Goal: Task Accomplishment & Management: Use online tool/utility

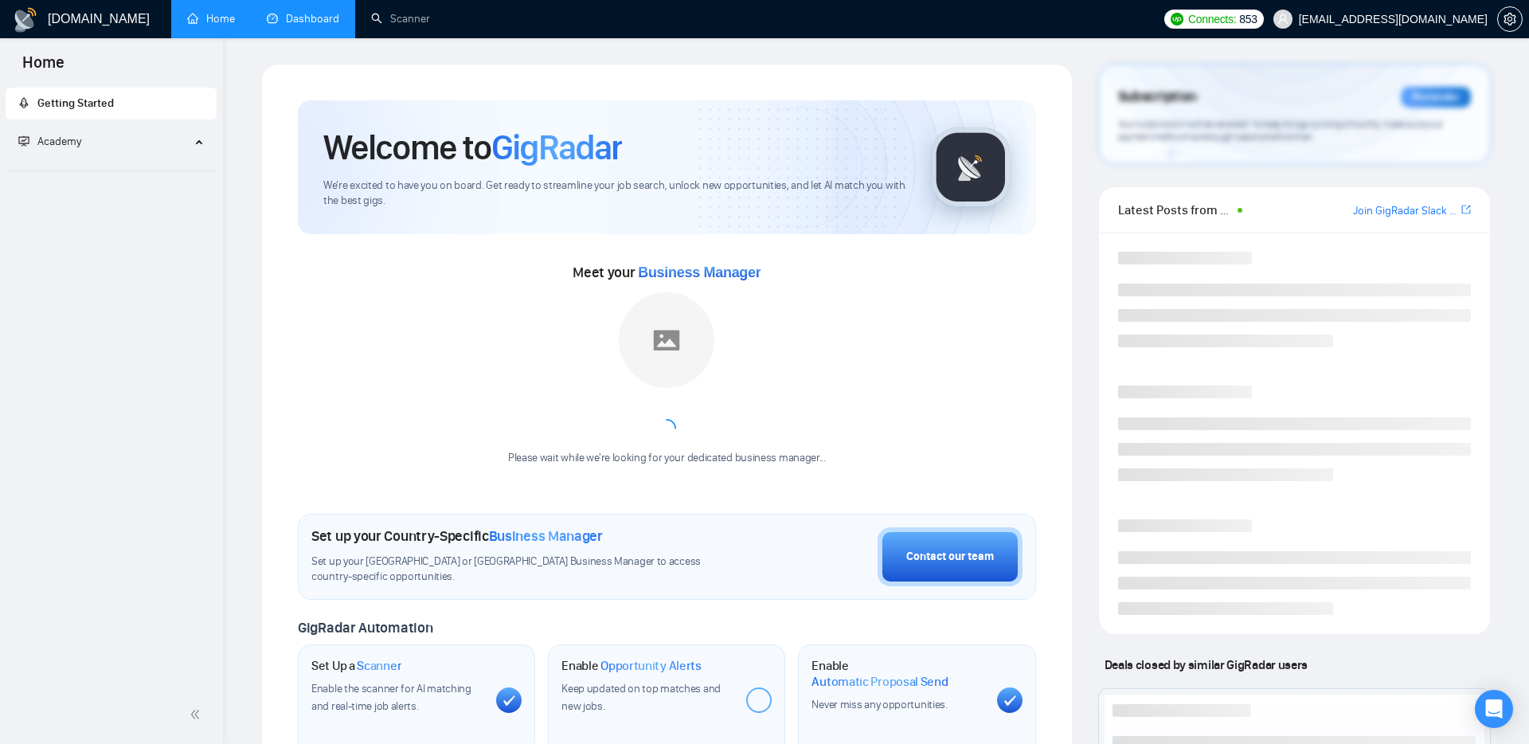
click at [319, 18] on link "Dashboard" at bounding box center [303, 19] width 72 height 14
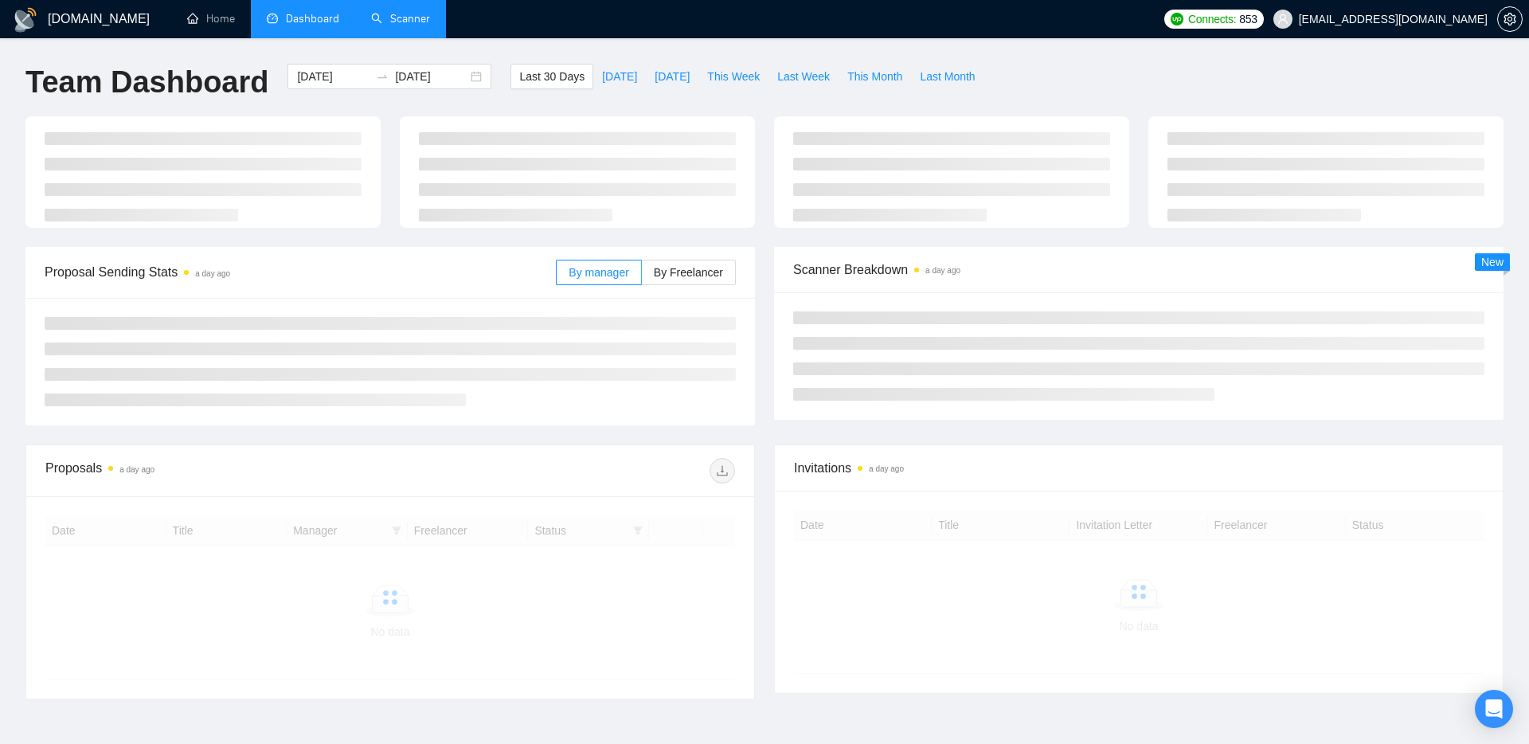
click at [392, 21] on link "Scanner" at bounding box center [400, 19] width 59 height 14
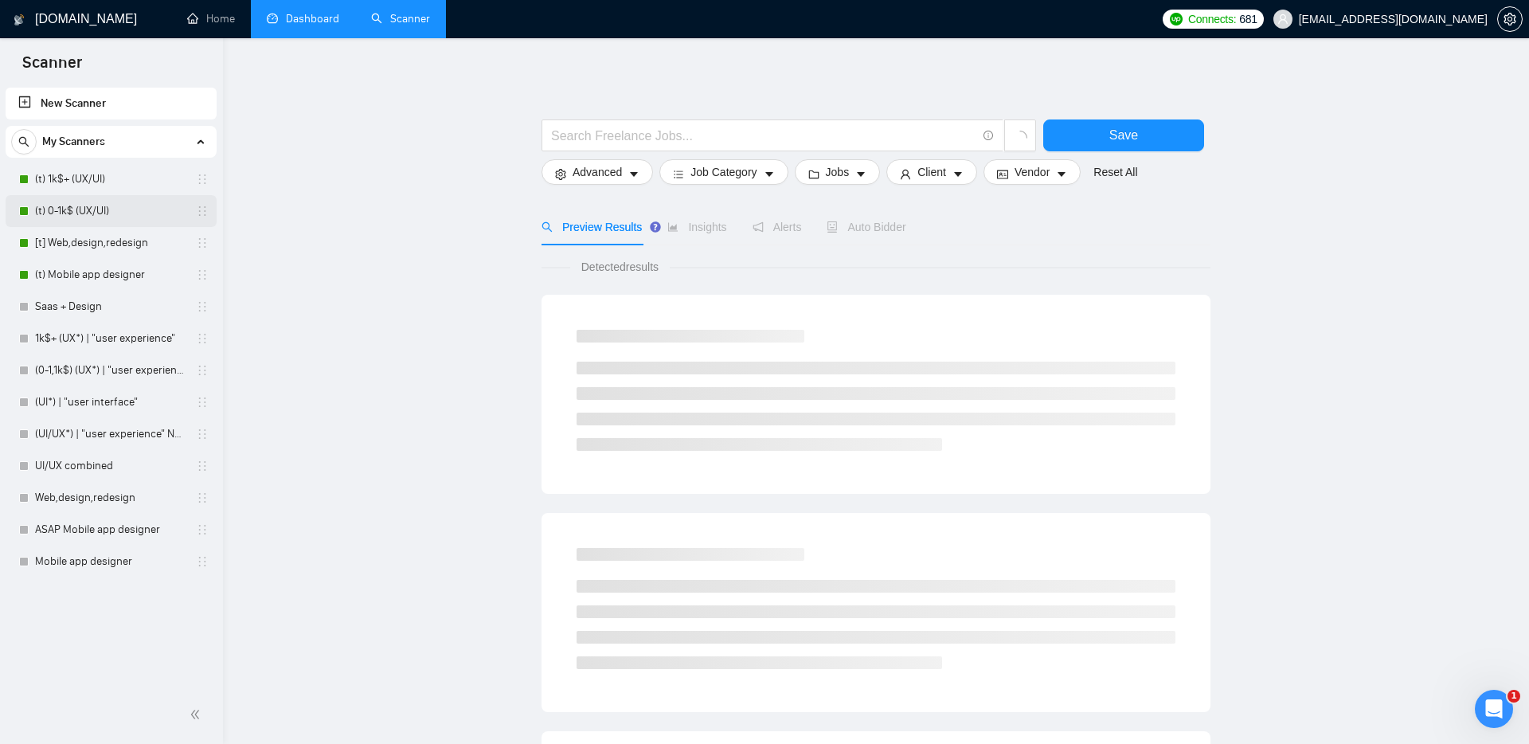
click at [100, 214] on link "(t) 0-1k$ (UX/UI)" at bounding box center [110, 211] width 151 height 32
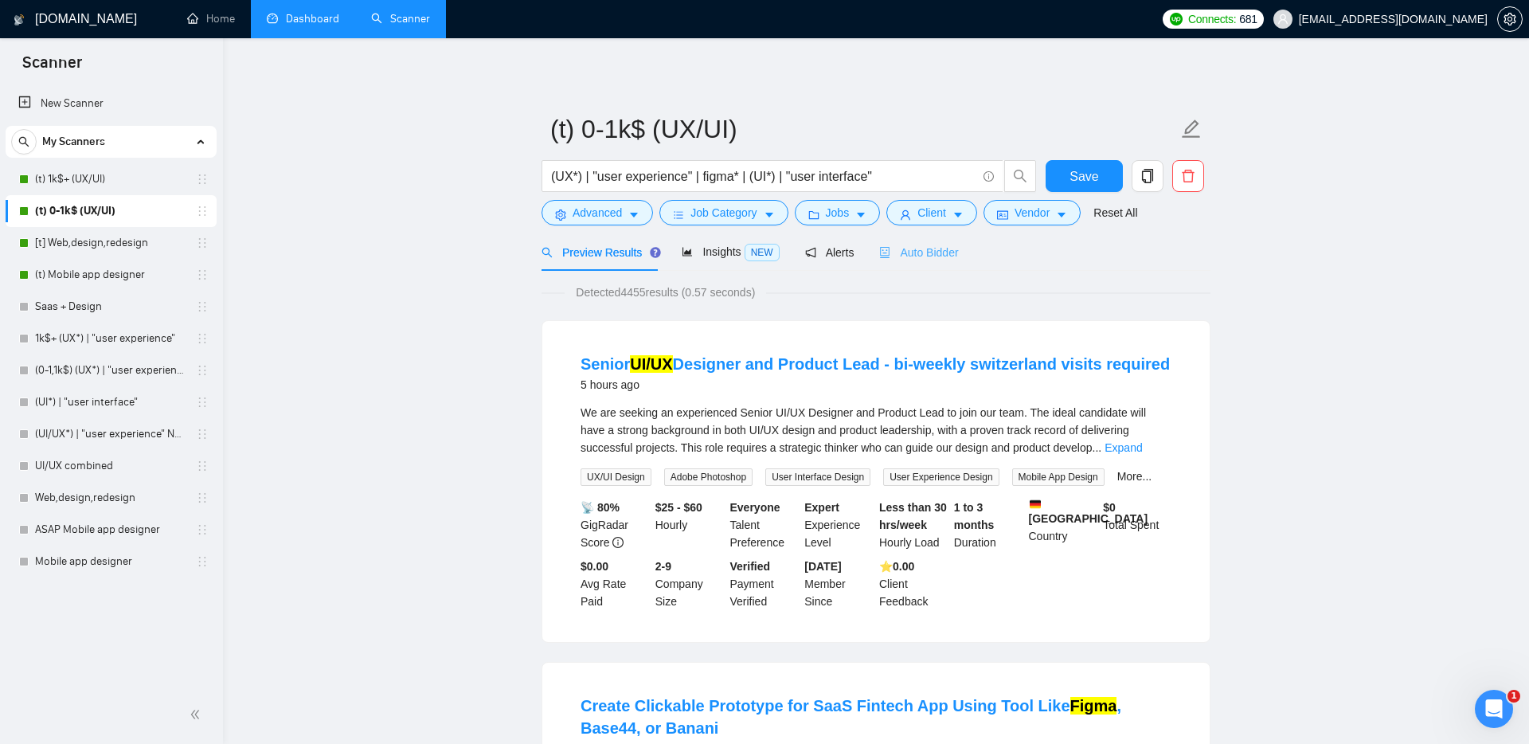
click at [928, 261] on div "Auto Bidder" at bounding box center [918, 251] width 79 height 37
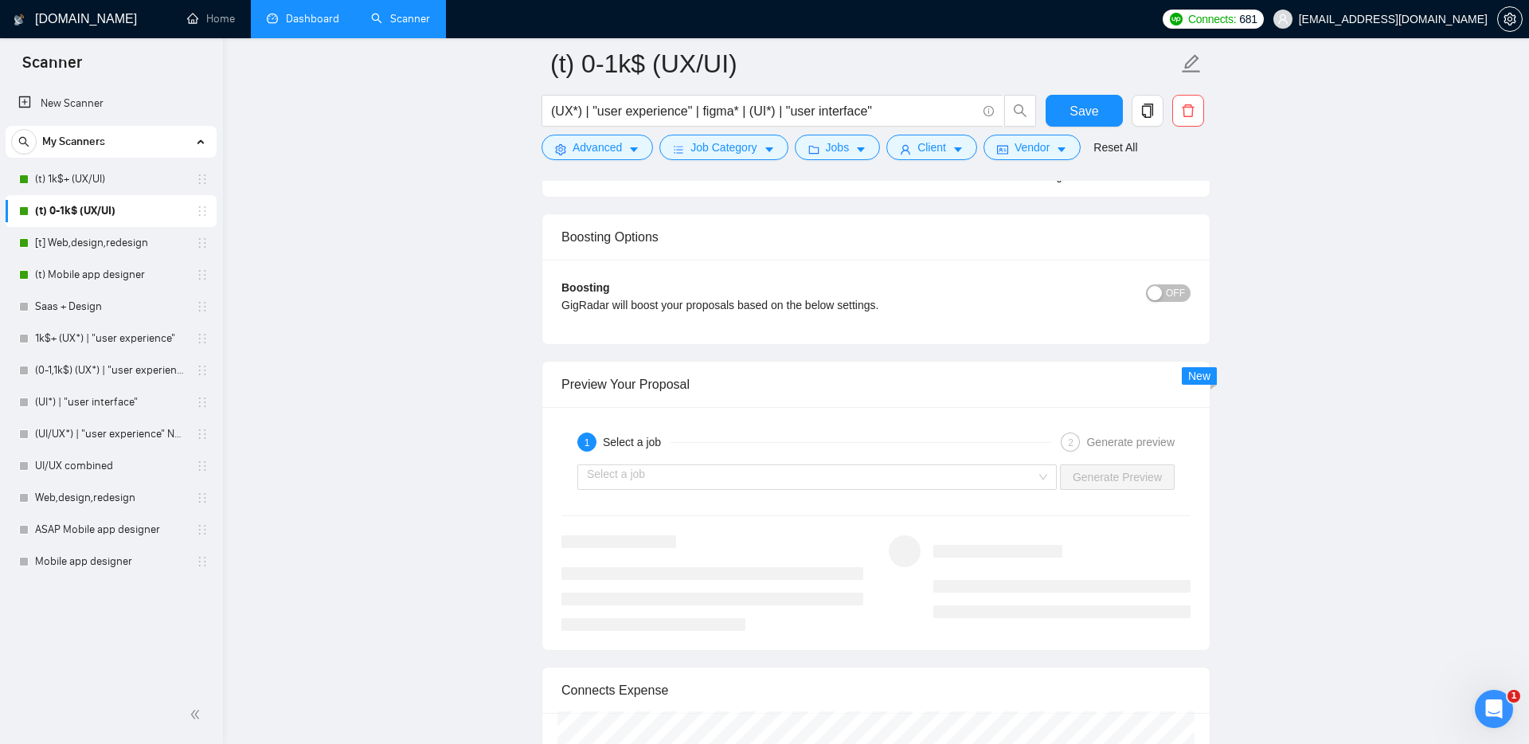
scroll to position [3032, 0]
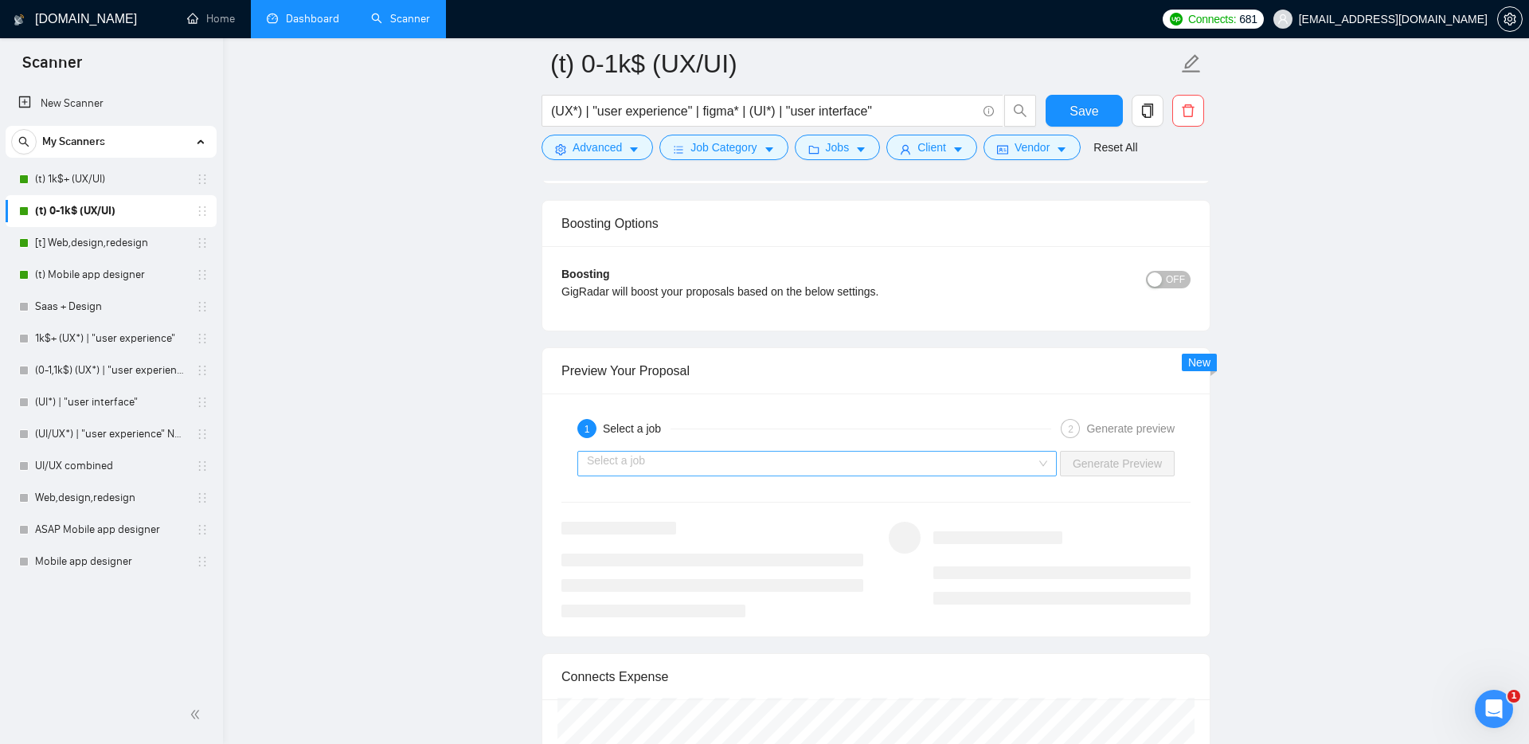
click at [714, 462] on input "search" at bounding box center [811, 463] width 449 height 24
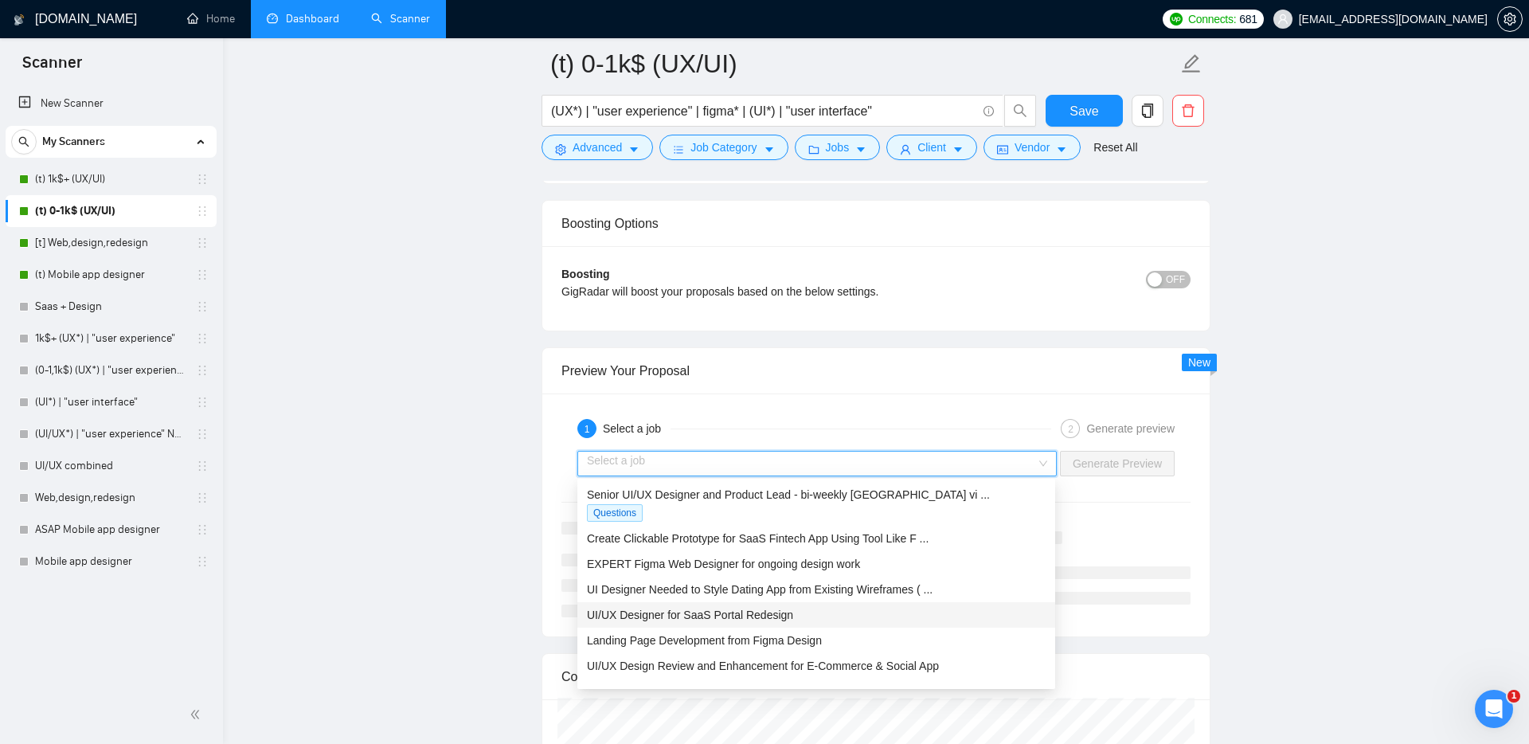
click at [693, 606] on div "UI/UX Designer for SaaS Portal Redesign" at bounding box center [816, 615] width 459 height 18
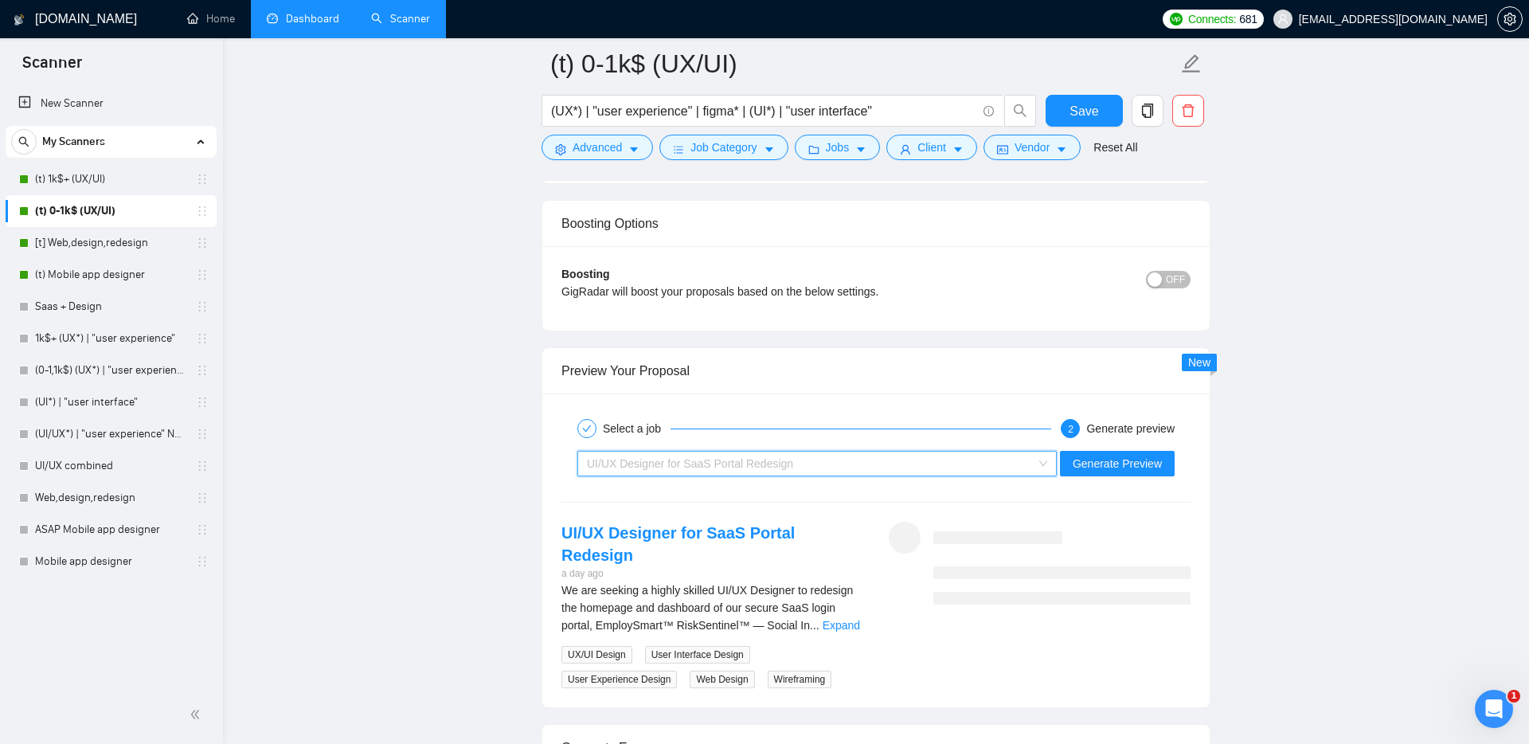
click at [682, 464] on span "UI/UX Designer for SaaS Portal Redesign" at bounding box center [690, 463] width 206 height 13
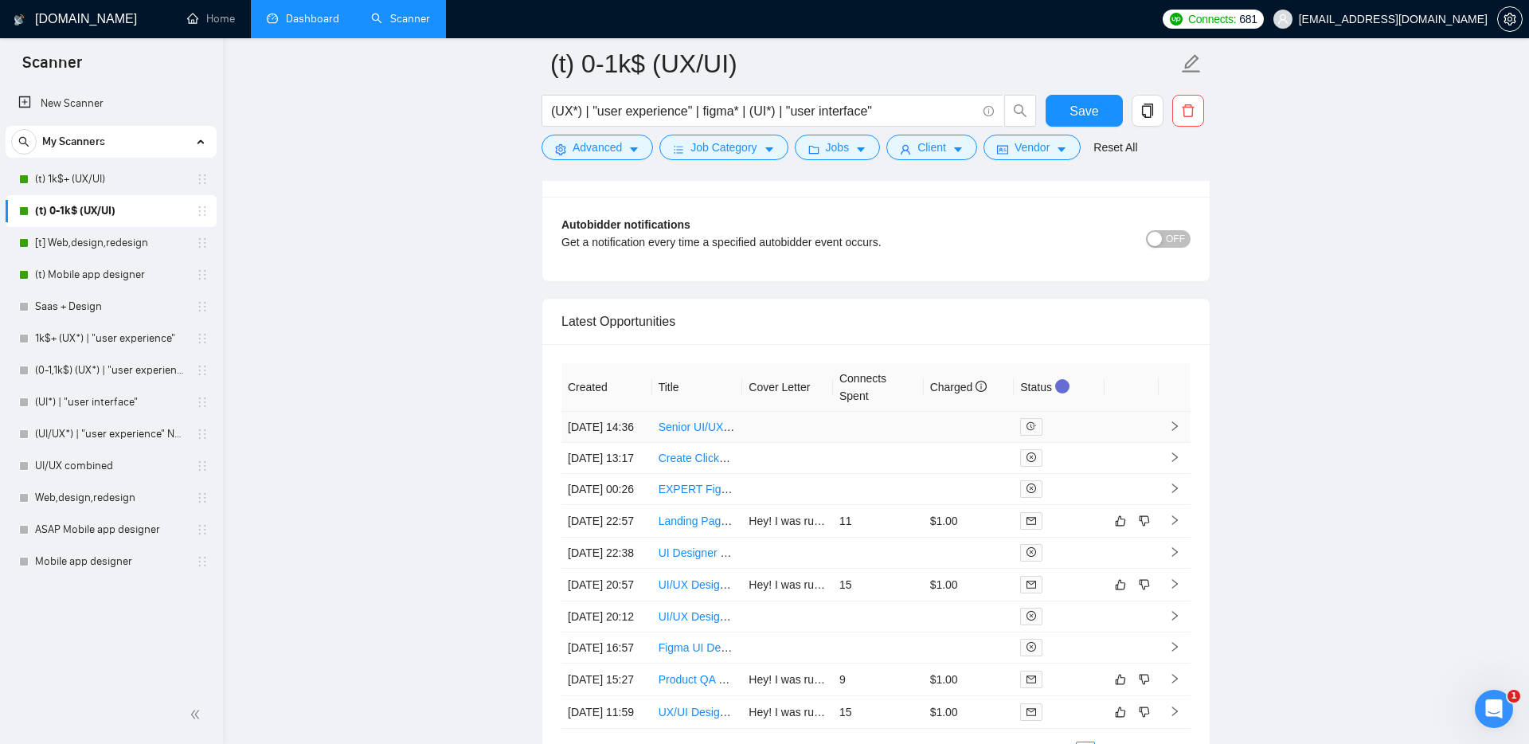
scroll to position [3998, 0]
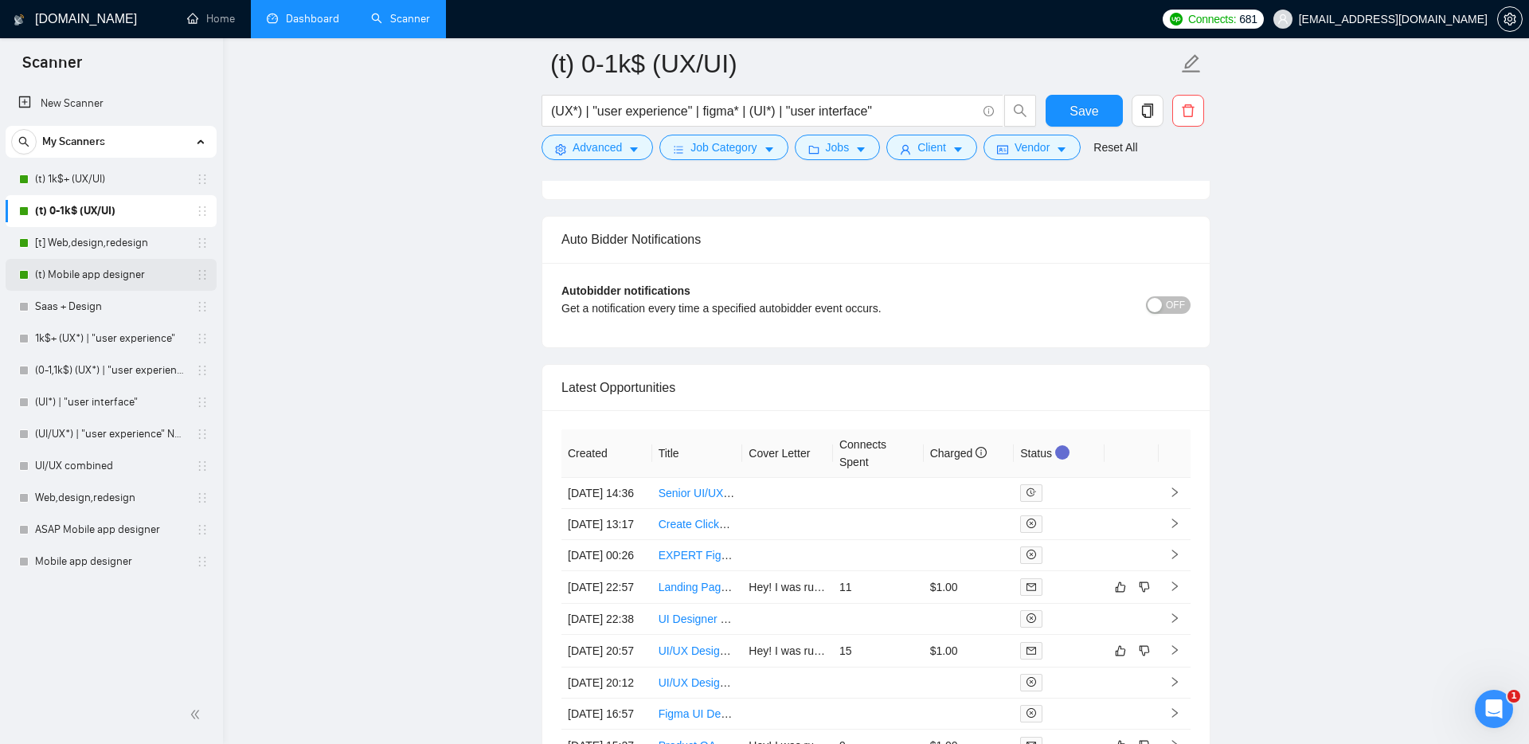
click at [120, 267] on link "(t) Mobile app designer" at bounding box center [110, 275] width 151 height 32
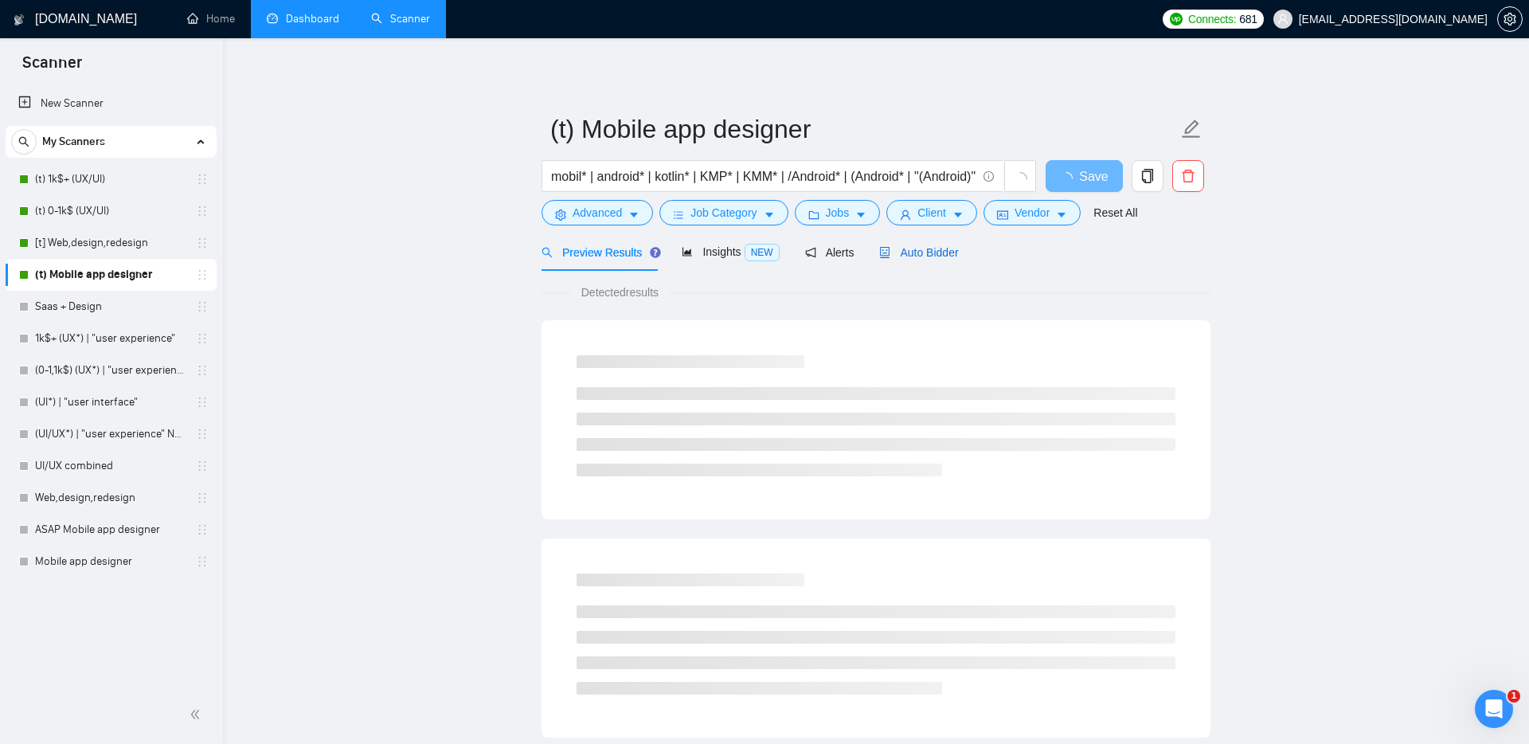
click at [931, 252] on span "Auto Bidder" at bounding box center [918, 252] width 79 height 13
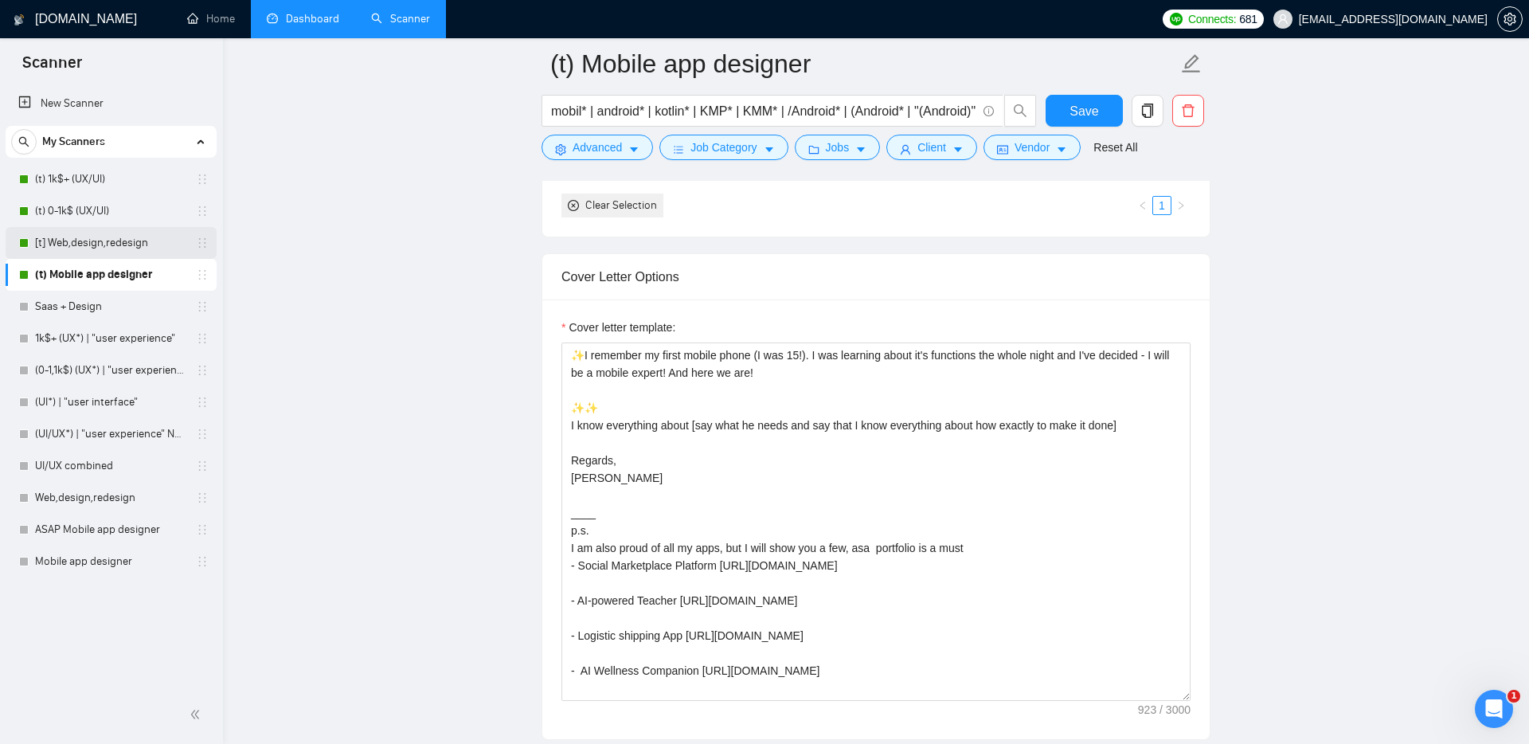
click at [107, 232] on link "[t] Web,design,redesign" at bounding box center [110, 243] width 151 height 32
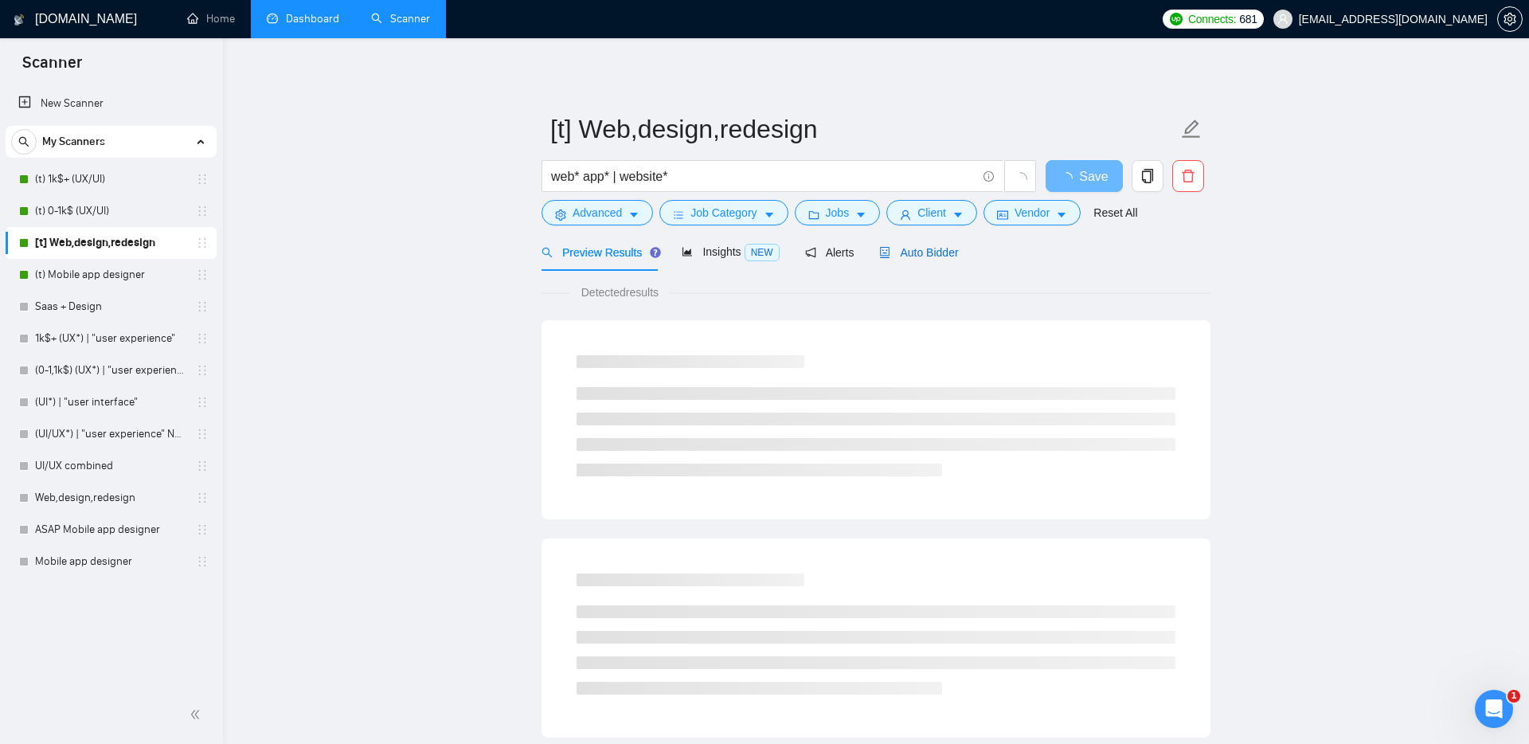
click at [923, 247] on span "Auto Bidder" at bounding box center [918, 252] width 79 height 13
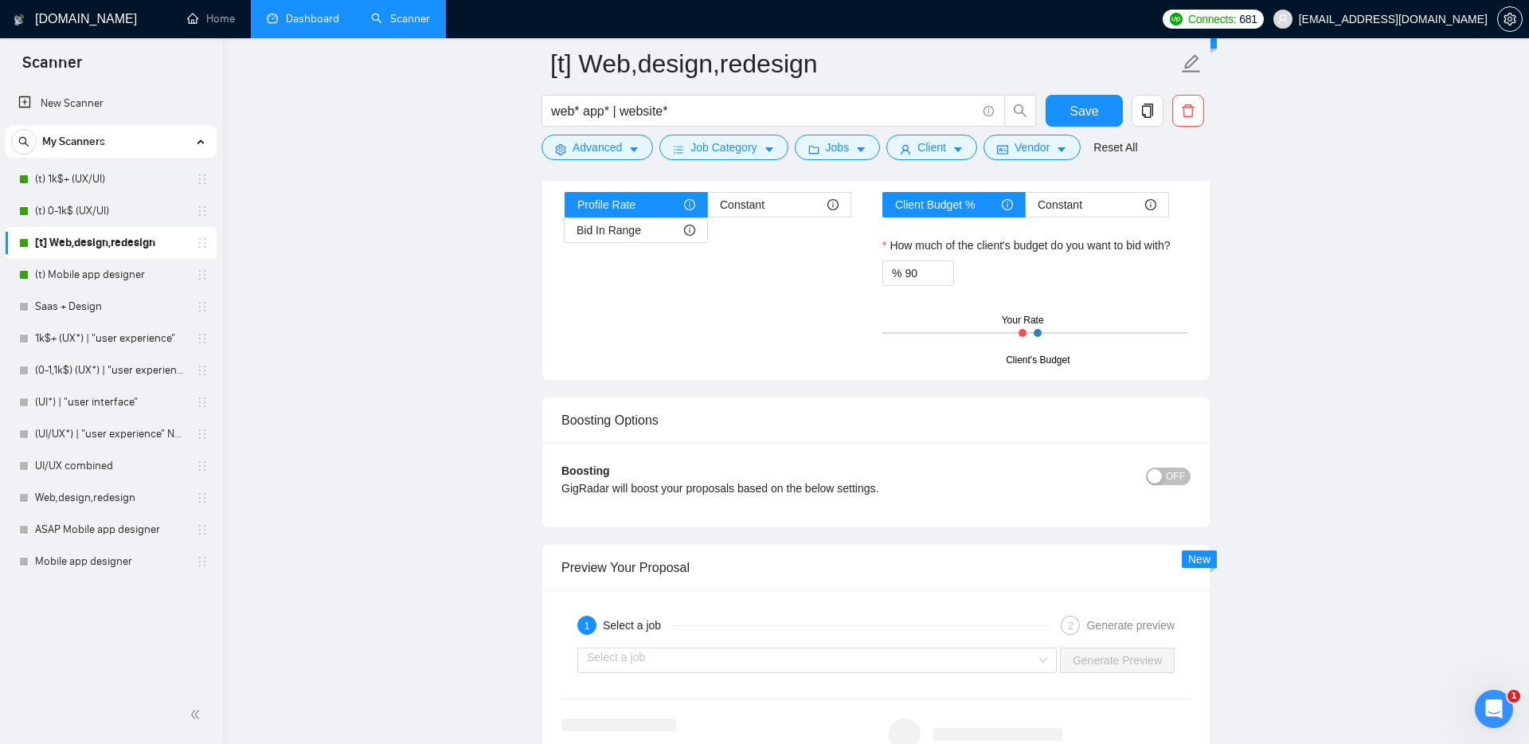
scroll to position [2836, 0]
click at [670, 647] on input "search" at bounding box center [811, 659] width 449 height 24
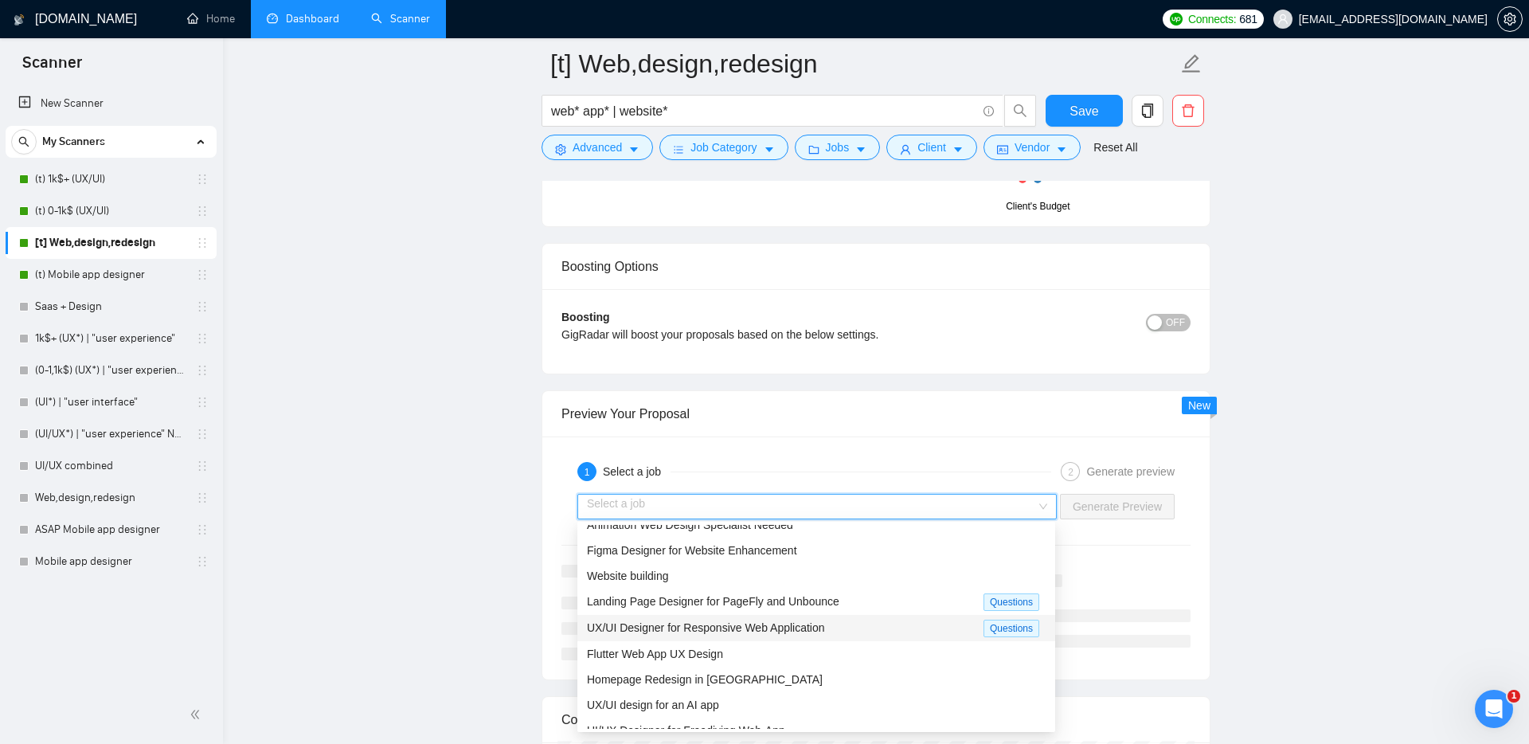
scroll to position [38, 0]
click at [673, 630] on span "UX/UI Designer for Responsive Web Application" at bounding box center [706, 628] width 238 height 13
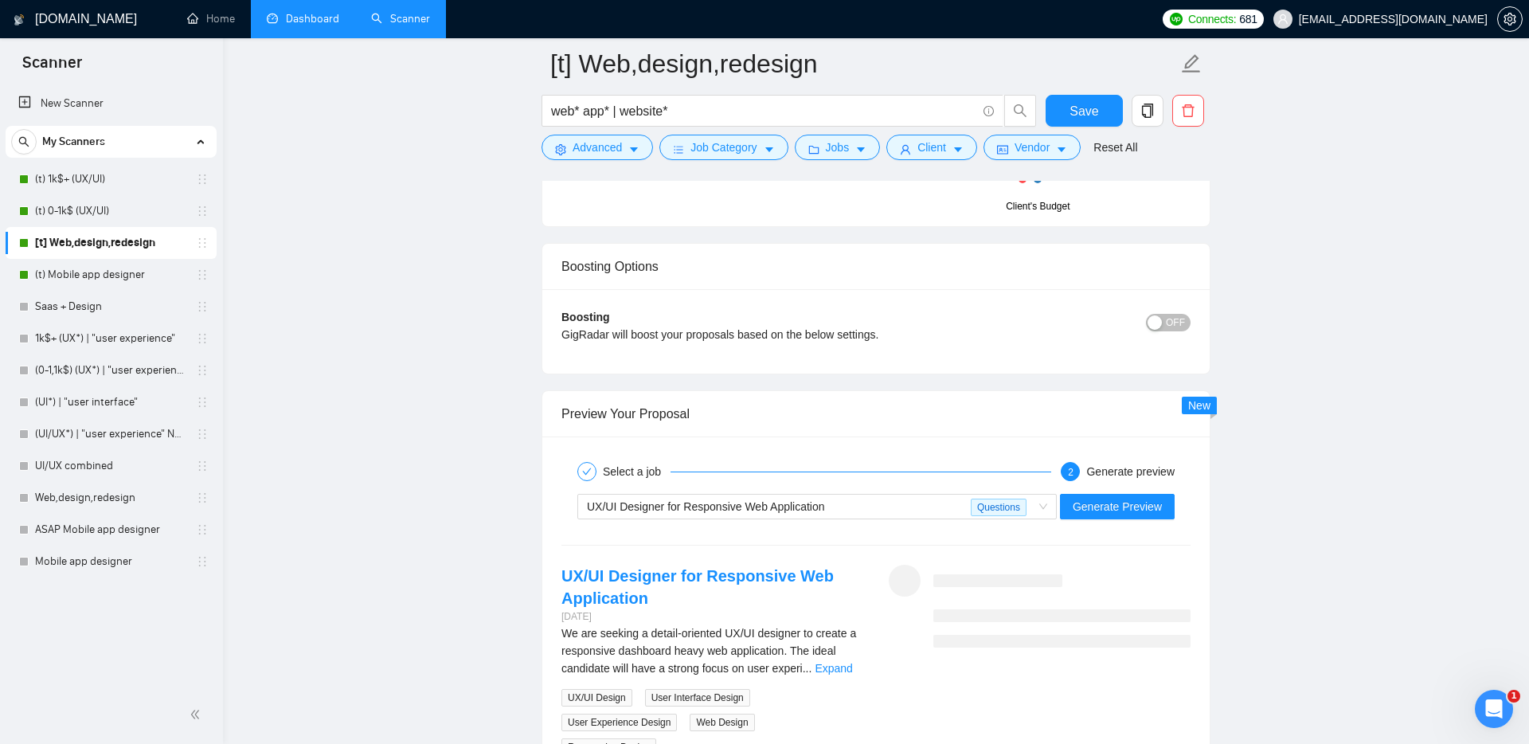
click at [1080, 519] on div "UX/UI Designer for Responsive Web Application Questions Generate Preview" at bounding box center [876, 506] width 632 height 38
click at [1081, 498] on span "Generate Preview" at bounding box center [1116, 507] width 89 height 18
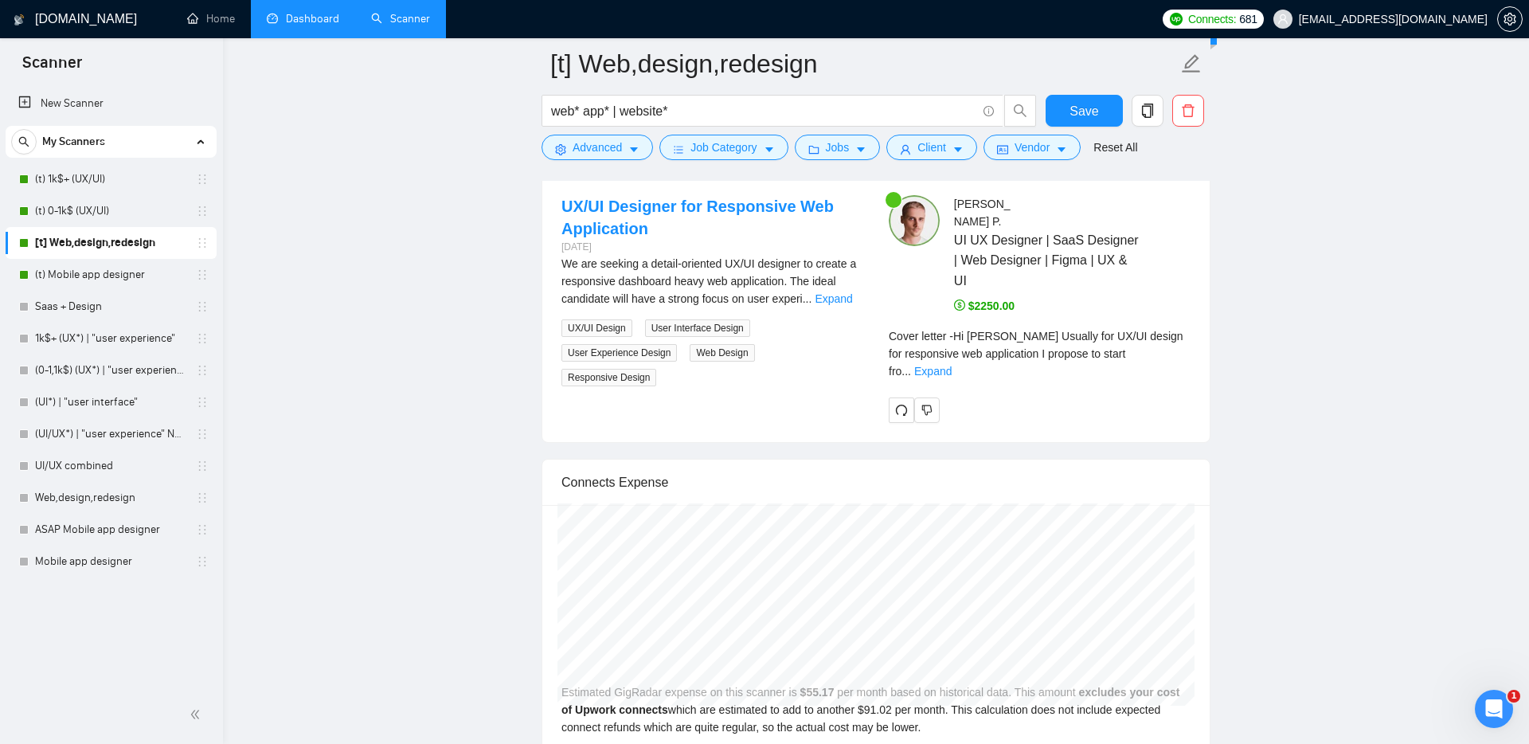
scroll to position [3342, 0]
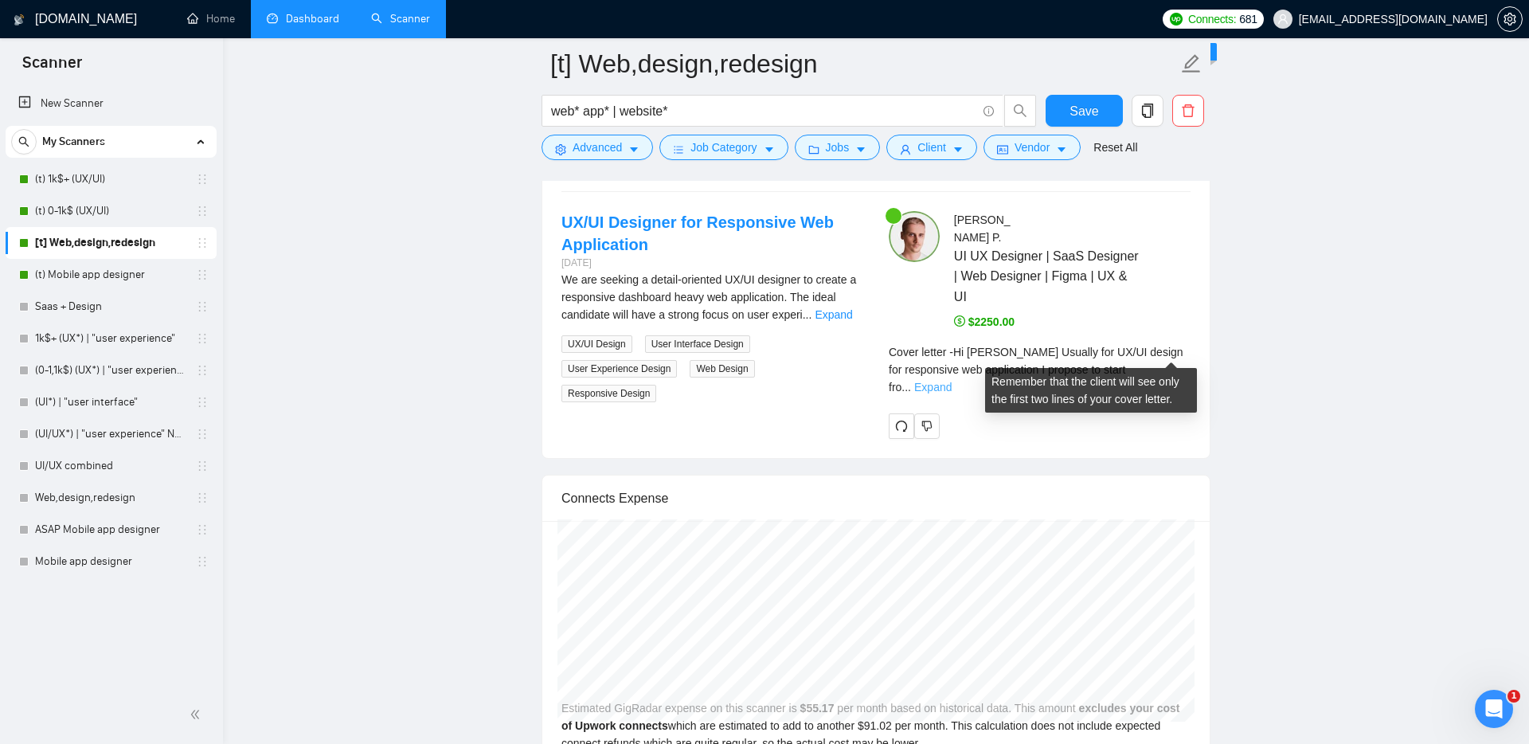
click at [951, 381] on link "Expand" at bounding box center [932, 387] width 37 height 13
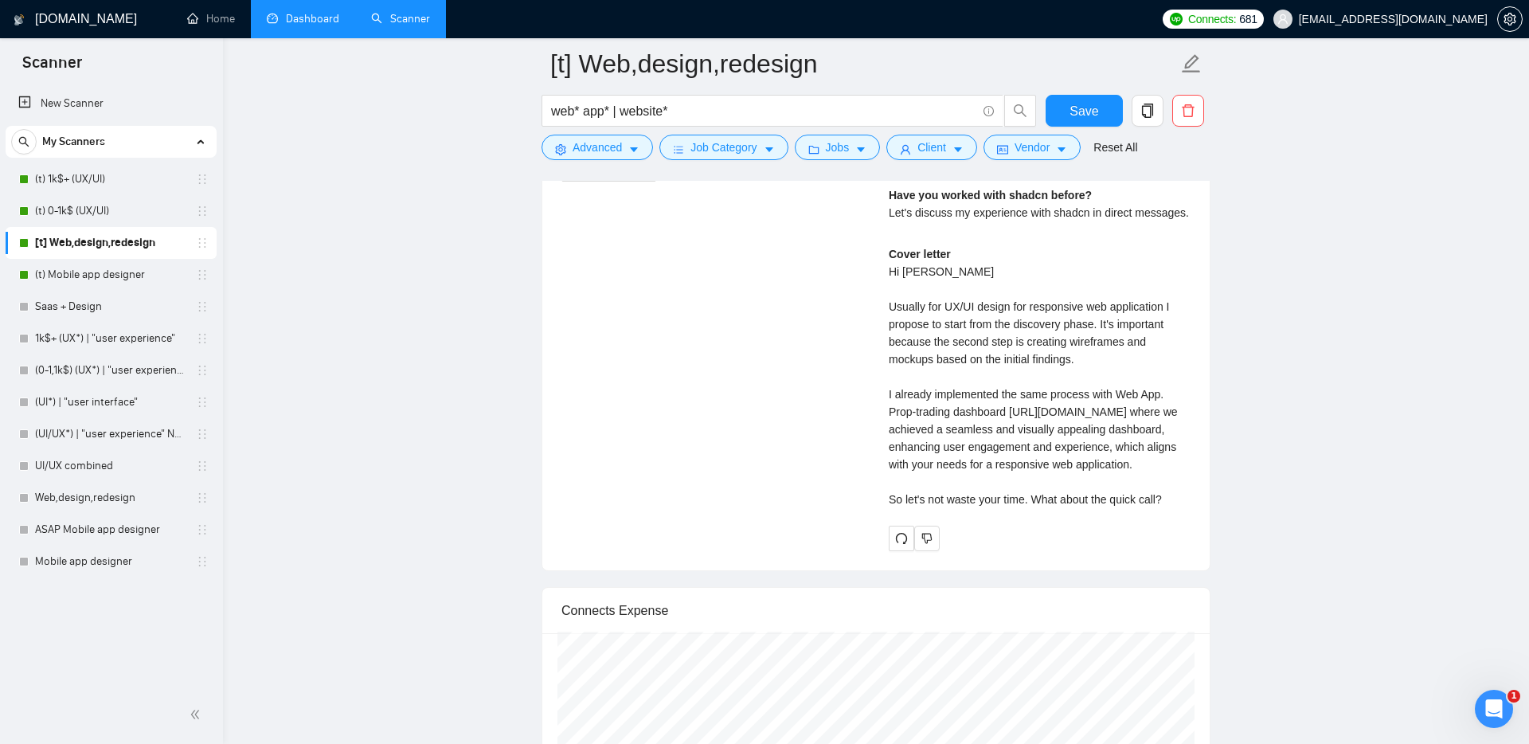
scroll to position [3569, 0]
drag, startPoint x: 1178, startPoint y: 546, endPoint x: 876, endPoint y: 268, distance: 410.2
click at [876, 268] on div "[PERSON_NAME] UI UX Designer | SaaS Designer | Web Designer | Figma | UX & UI $…" at bounding box center [1039, 265] width 327 height 560
copy div "Hi [PERSON_NAME] Usually for UX/UI design for responsive web application I prop…"
